Goal: Task Accomplishment & Management: Use online tool/utility

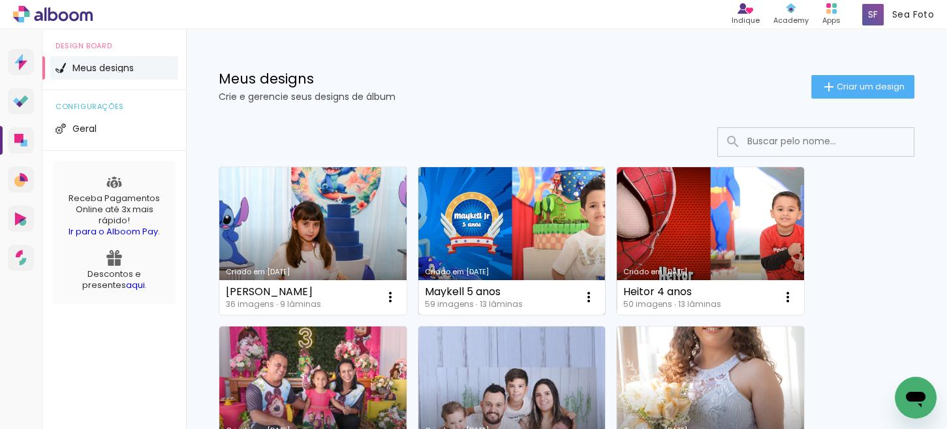
scroll to position [65, 0]
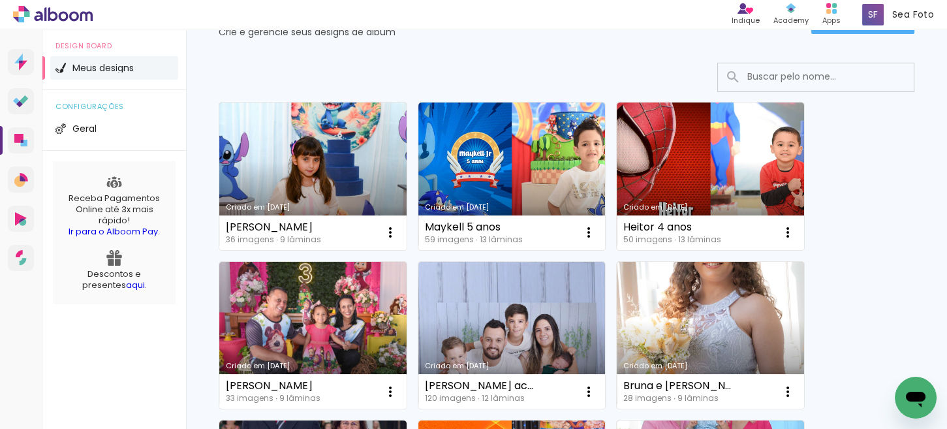
click at [514, 274] on link "Criado em [DATE]" at bounding box center [511, 336] width 187 height 148
